Goal: Navigation & Orientation: Find specific page/section

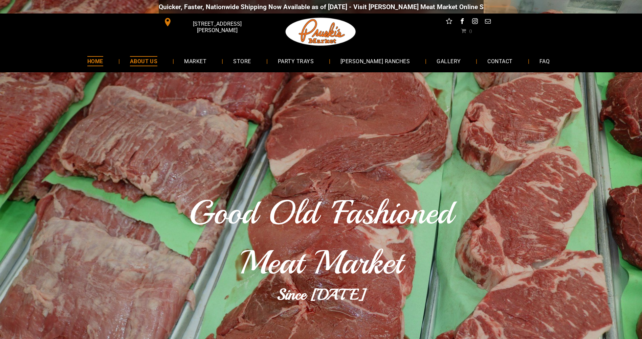
click at [155, 61] on span "ABOUT US" at bounding box center [144, 61] width 28 height 10
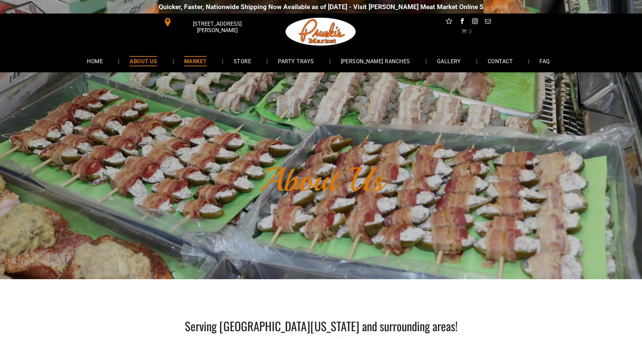
click at [207, 60] on span "MARKET" at bounding box center [195, 61] width 23 height 10
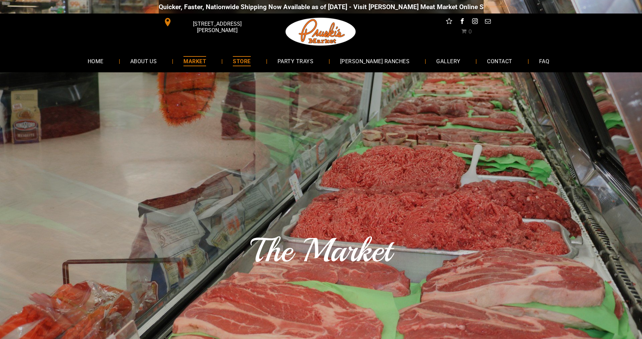
click at [250, 62] on span "STORE" at bounding box center [242, 61] width 18 height 10
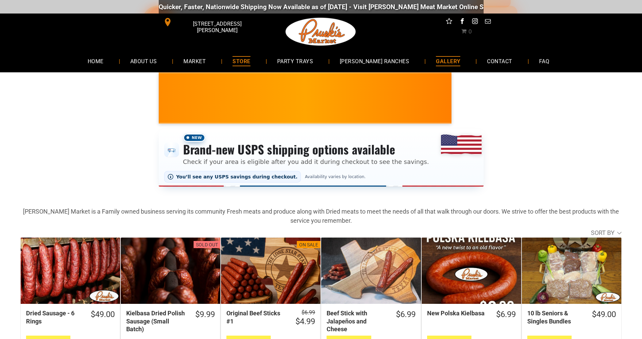
click at [438, 58] on span "GALLERY" at bounding box center [448, 61] width 24 height 10
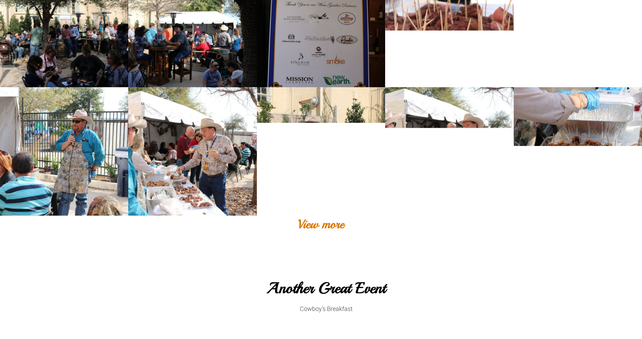
scroll to position [847, 0]
